Goal: Contribute content: Contribute content

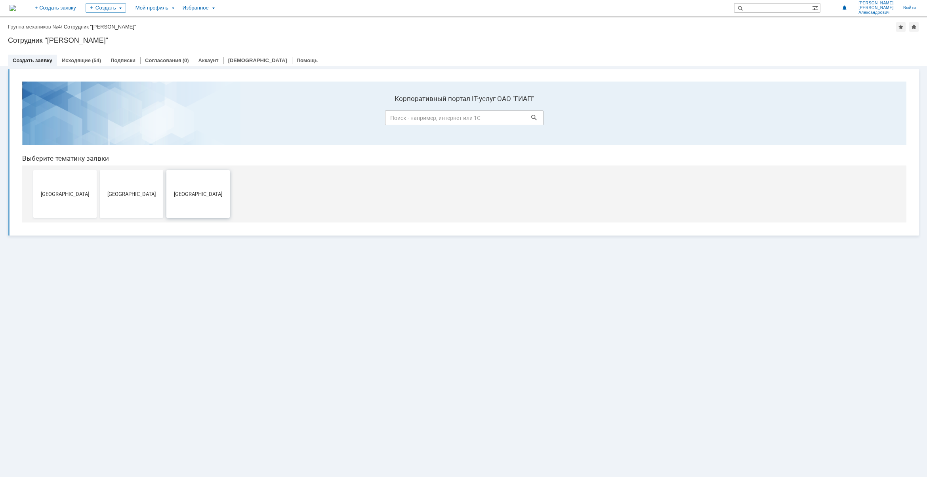
click at [212, 198] on button "[GEOGRAPHIC_DATA]" at bounding box center [197, 194] width 63 height 48
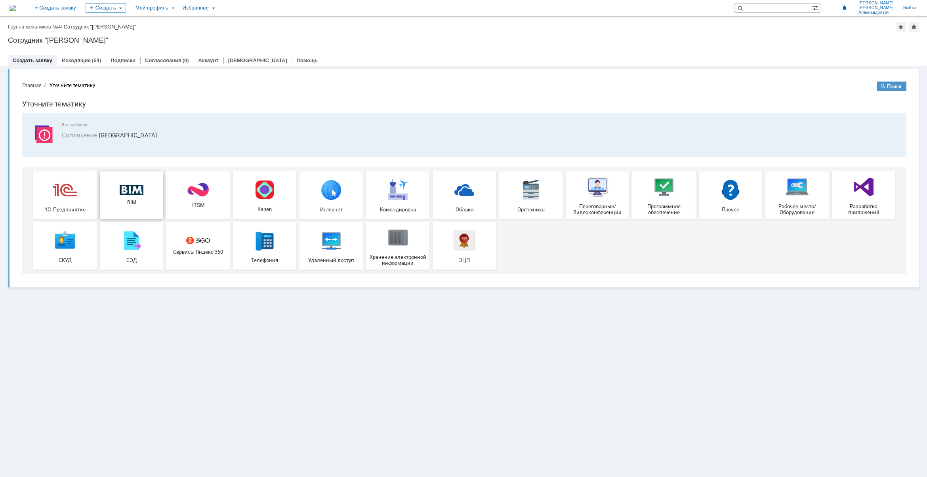
click at [117, 198] on div "BIM" at bounding box center [131, 195] width 59 height 21
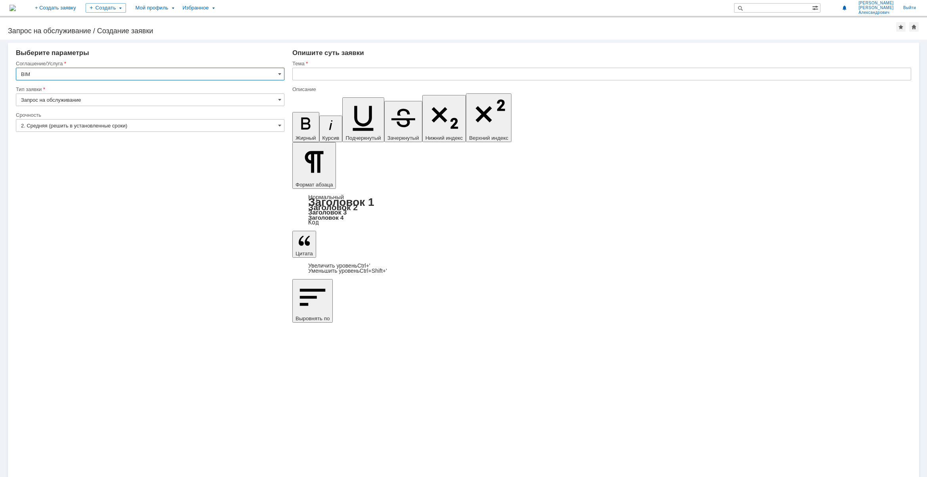
click at [328, 73] on input "text" at bounding box center [601, 74] width 619 height 13
click at [401, 73] on input "33770 УКЛ 3,4 _ Приварной штуцер" at bounding box center [601, 74] width 619 height 13
paste input "Штуцер приварной Шц-G1-B 12Х18Н10Т"
click at [508, 74] on input "33770 УКЛ 3,4 _ Приварной штуцер Штуцер приварной Шц-G1-B 12Х18Н10Т и" at bounding box center [601, 74] width 619 height 13
paste input "Штуцер приварной Шц-G1/2-B 09Г2С"
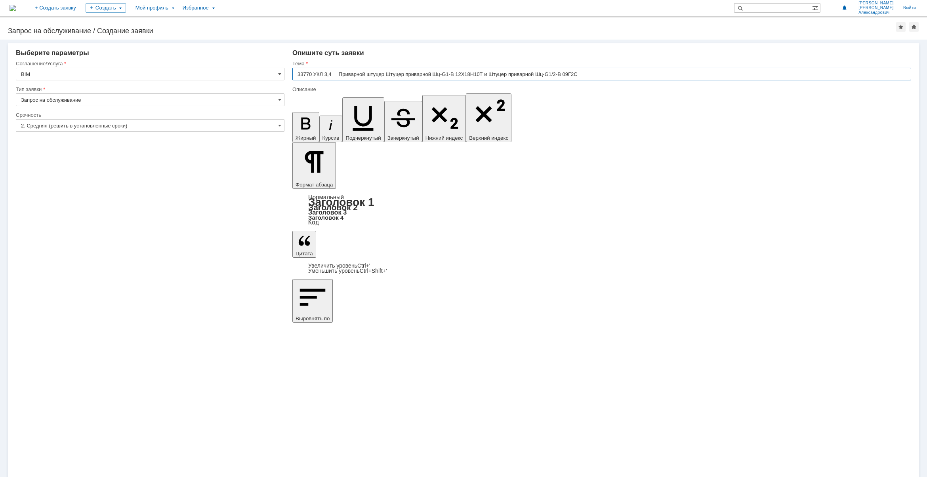
type input "33770 УКЛ 3,4 _ Приварной штуцер Штуцер приварной Шц-G1-B 12Х18Н10Т и Штуцер пр…"
click at [451, 74] on input "33770 УКЛ 3,4 _ Приварной штуцер Штуцер приварной Шц-G1-B 12Х18Н10Т и Штуцер пр…" at bounding box center [601, 74] width 619 height 13
drag, startPoint x: 385, startPoint y: 74, endPoint x: 580, endPoint y: 71, distance: 194.2
click at [580, 71] on input "33770 УКЛ 3,4 _ Приварной штуцер Штуцер приварной Шц-G1-B 12Х18Н10Т и Штуцер пр…" at bounding box center [601, 74] width 619 height 13
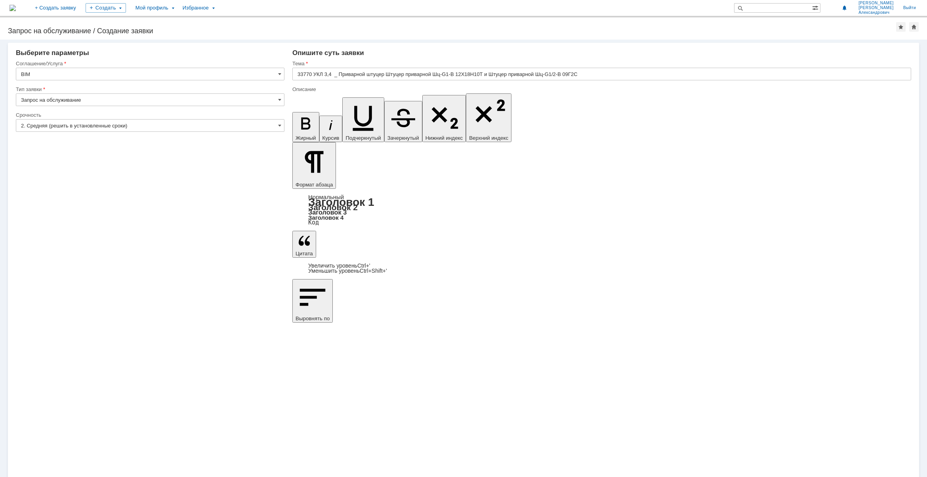
click at [466, 73] on input "33770 УКЛ 3,4 _ Приварной штуцер Штуцер приварной Шц-G1-B 12Х18Н10Т и Штуцер пр…" at bounding box center [601, 74] width 619 height 13
click at [391, 74] on input "33770 УКЛ 3,4 _ Приварной штуцер Штуцер приварной Шц-G1-B 12Х18Н10Т и Штуцер пр…" at bounding box center [601, 74] width 619 height 13
drag, startPoint x: 386, startPoint y: 73, endPoint x: 480, endPoint y: 74, distance: 93.9
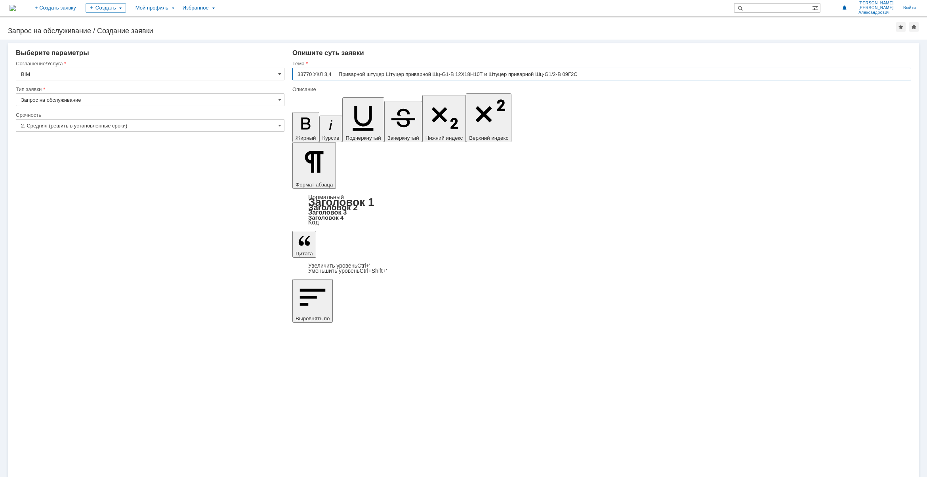
click at [480, 74] on input "33770 УКЛ 3,4 _ Приварной штуцер Штуцер приварной Шц-G1-B 12Х18Н10Т и Штуцер пр…" at bounding box center [601, 74] width 619 height 13
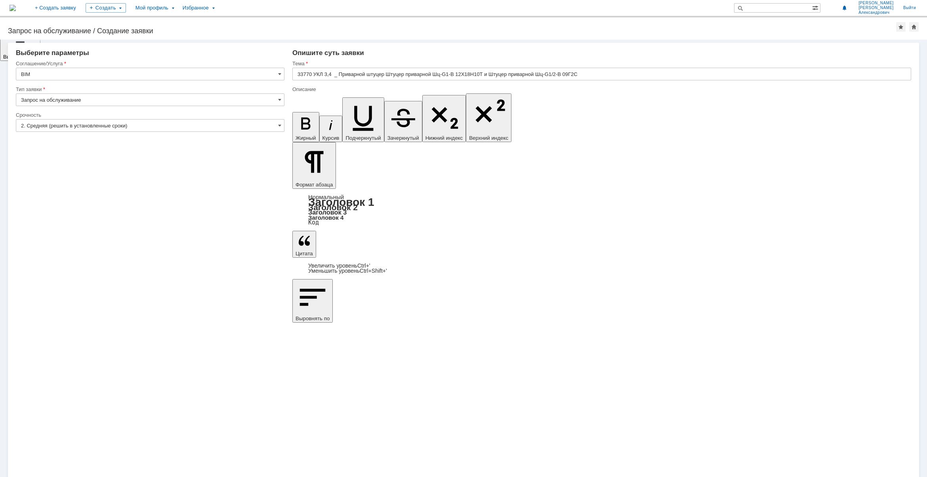
drag, startPoint x: 342, startPoint y: 3334, endPoint x: 302, endPoint y: 3325, distance: 41.0
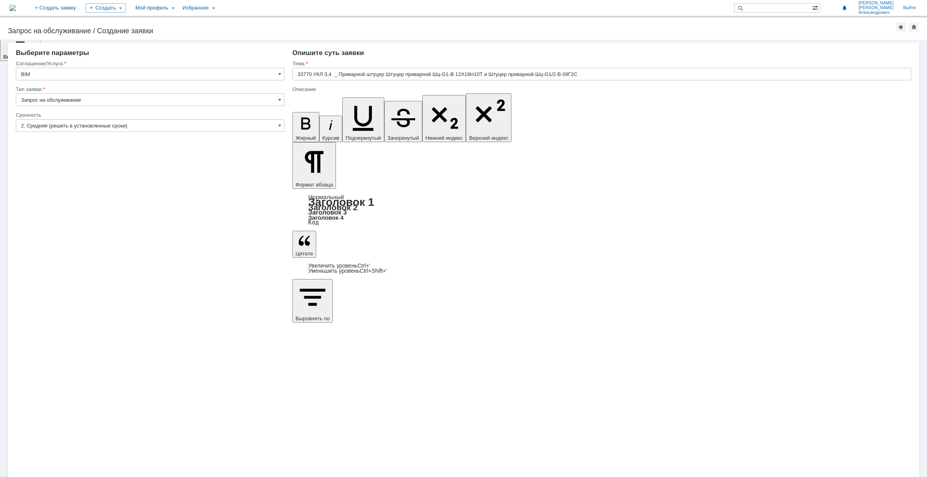
copy td "ТУ 25.99.29-001-65431426-2018"
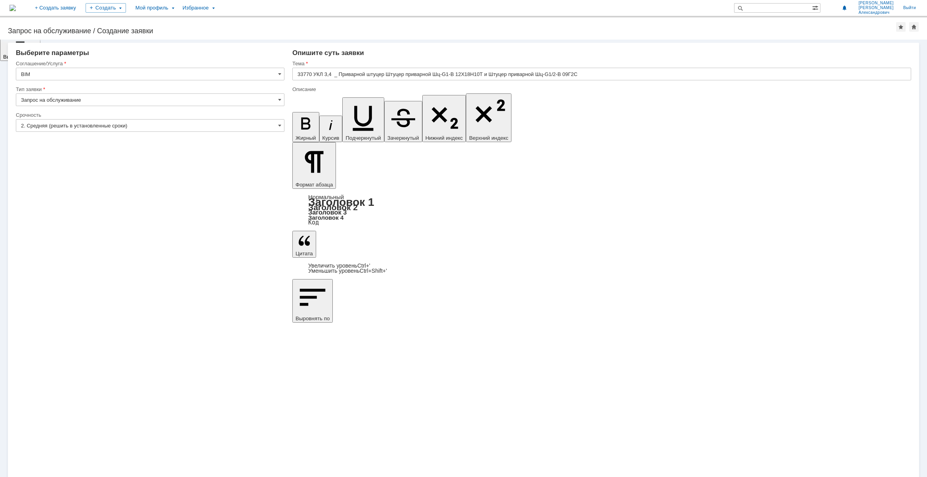
drag, startPoint x: 354, startPoint y: 3329, endPoint x: 592, endPoint y: 3435, distance: 260.2
drag, startPoint x: 372, startPoint y: 3329, endPoint x: 282, endPoint y: 3332, distance: 90.8
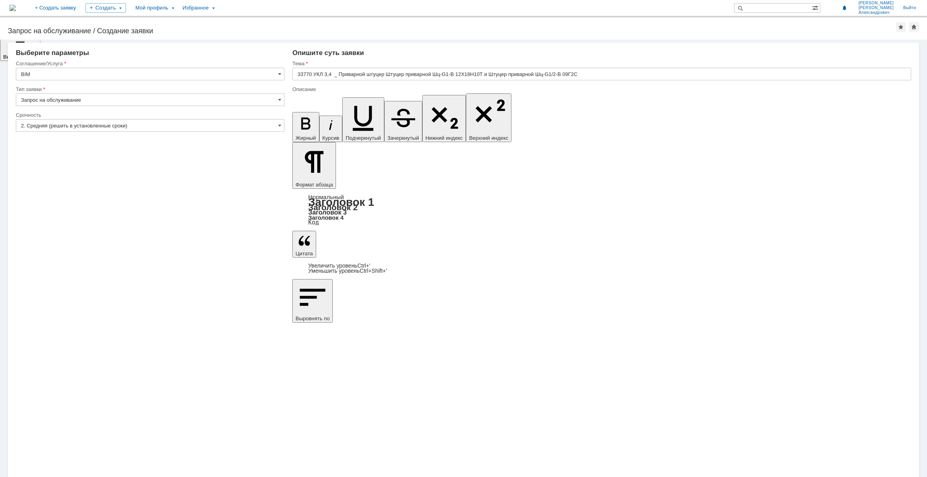
drag, startPoint x: 695, startPoint y: 3308, endPoint x: 699, endPoint y: 3308, distance: 4.8
